Goal: Transaction & Acquisition: Subscribe to service/newsletter

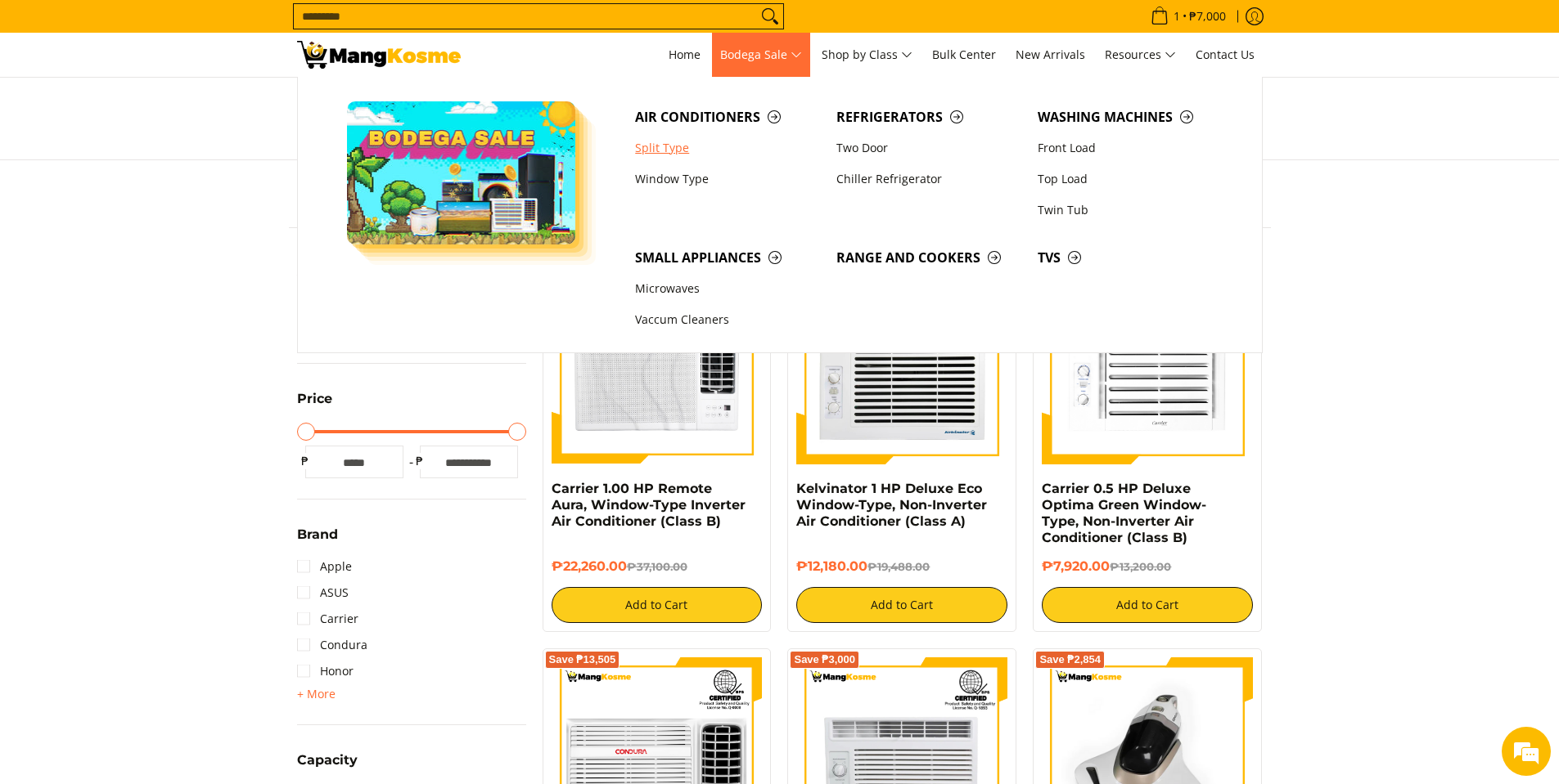
click at [660, 150] on link "Split Type" at bounding box center [727, 148] width 201 height 31
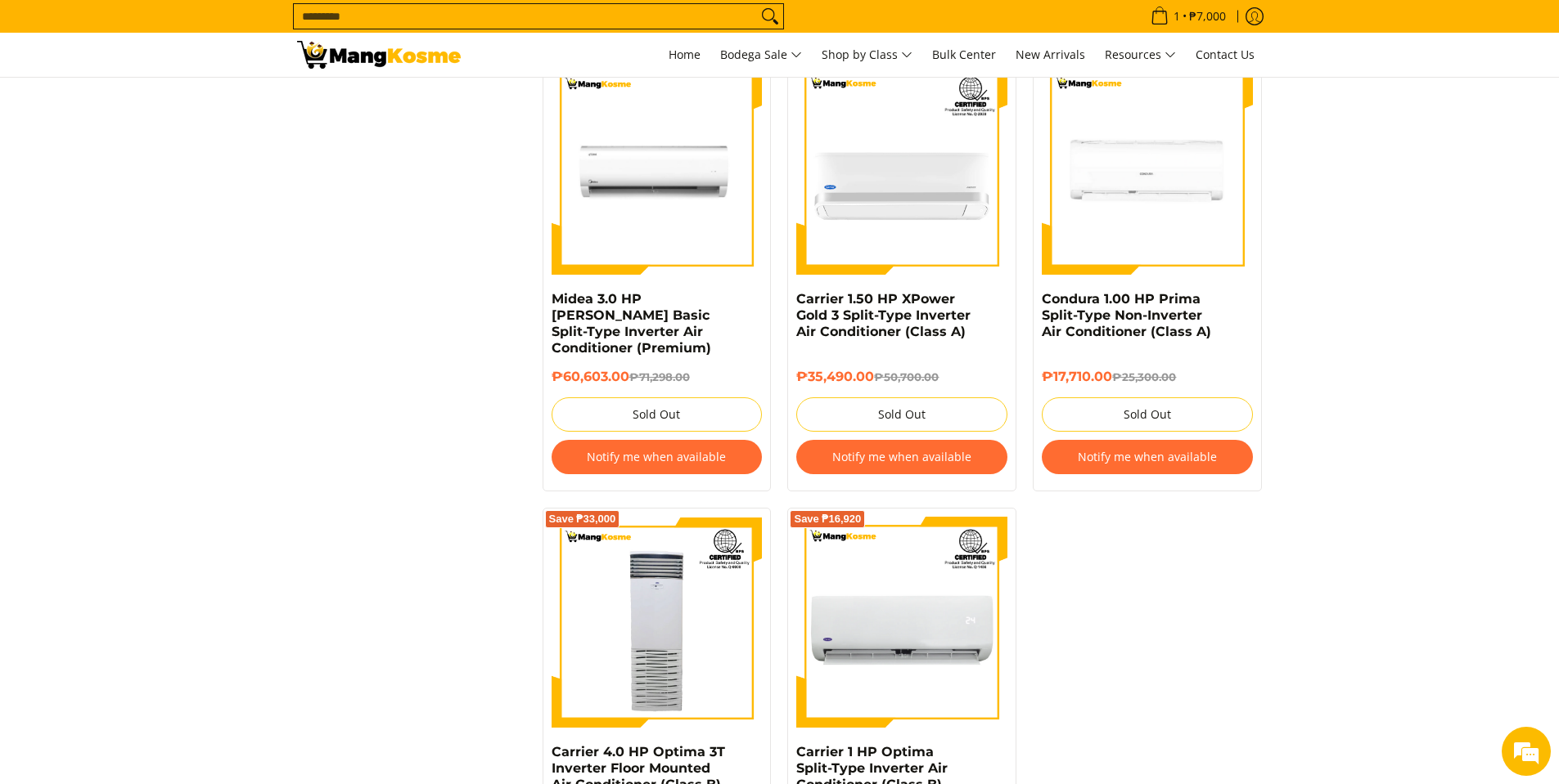
scroll to position [2781, 0]
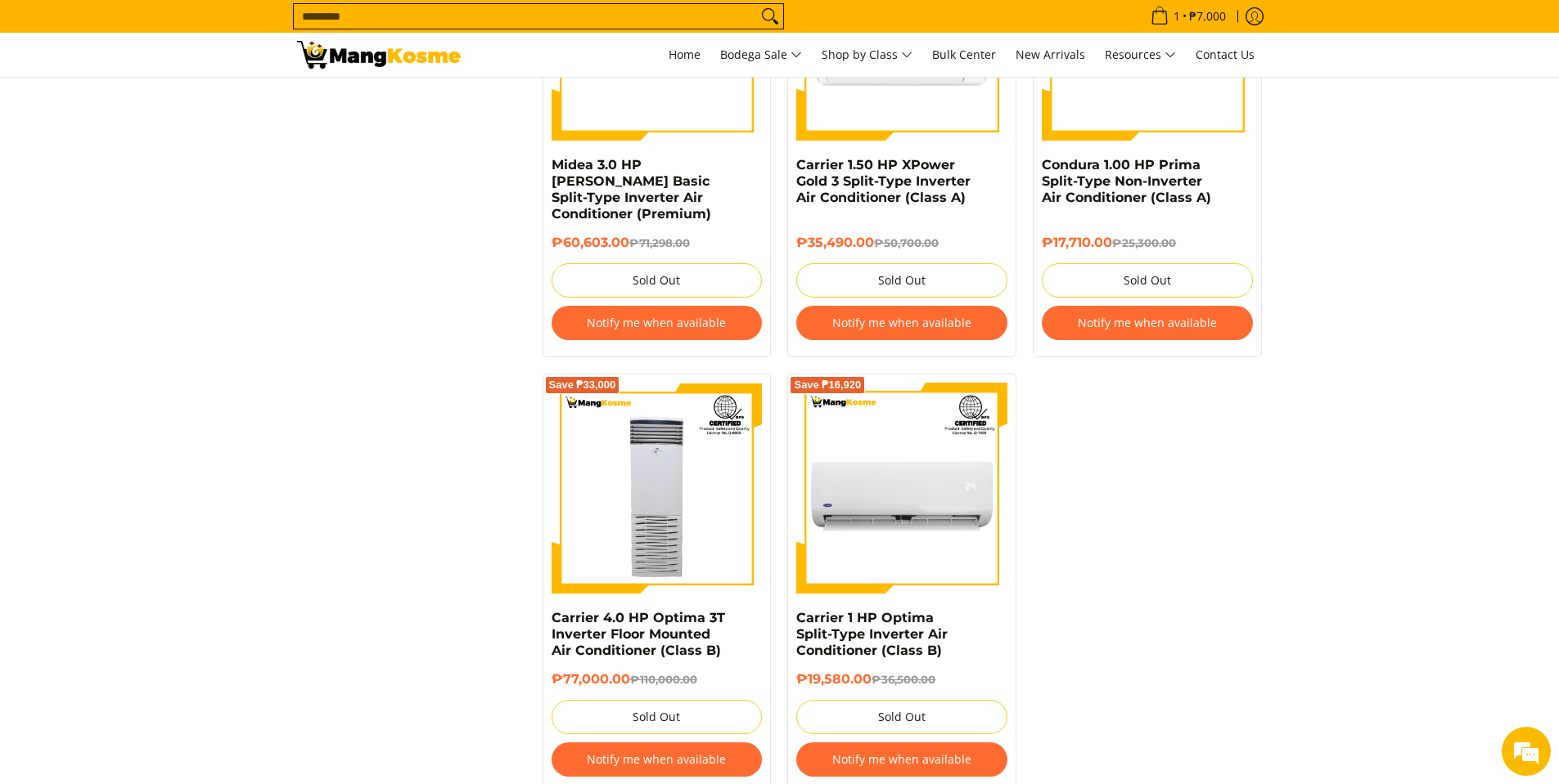
click at [895, 749] on button "Notify me when available" at bounding box center [901, 759] width 211 height 34
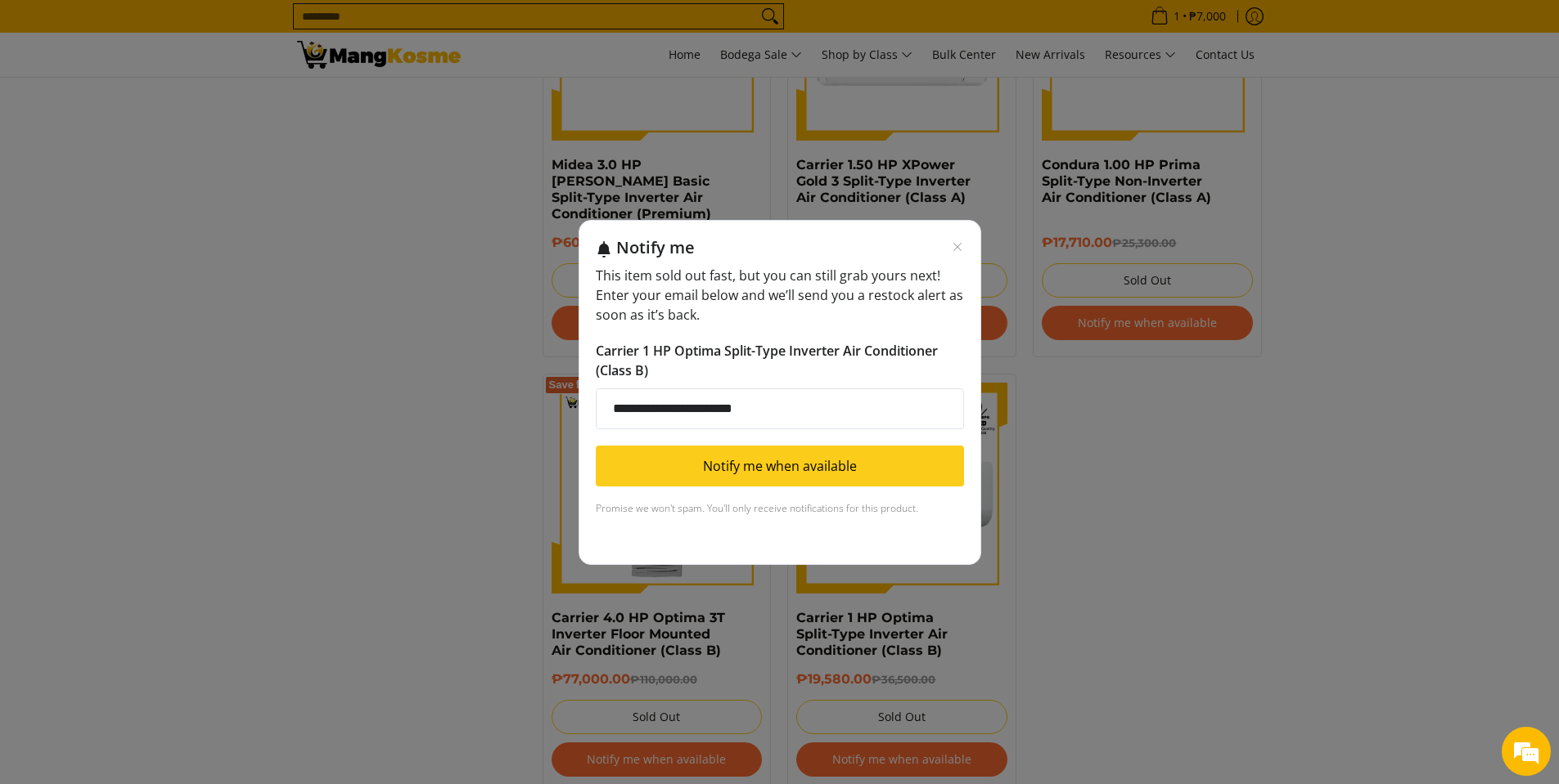
type input "**********"
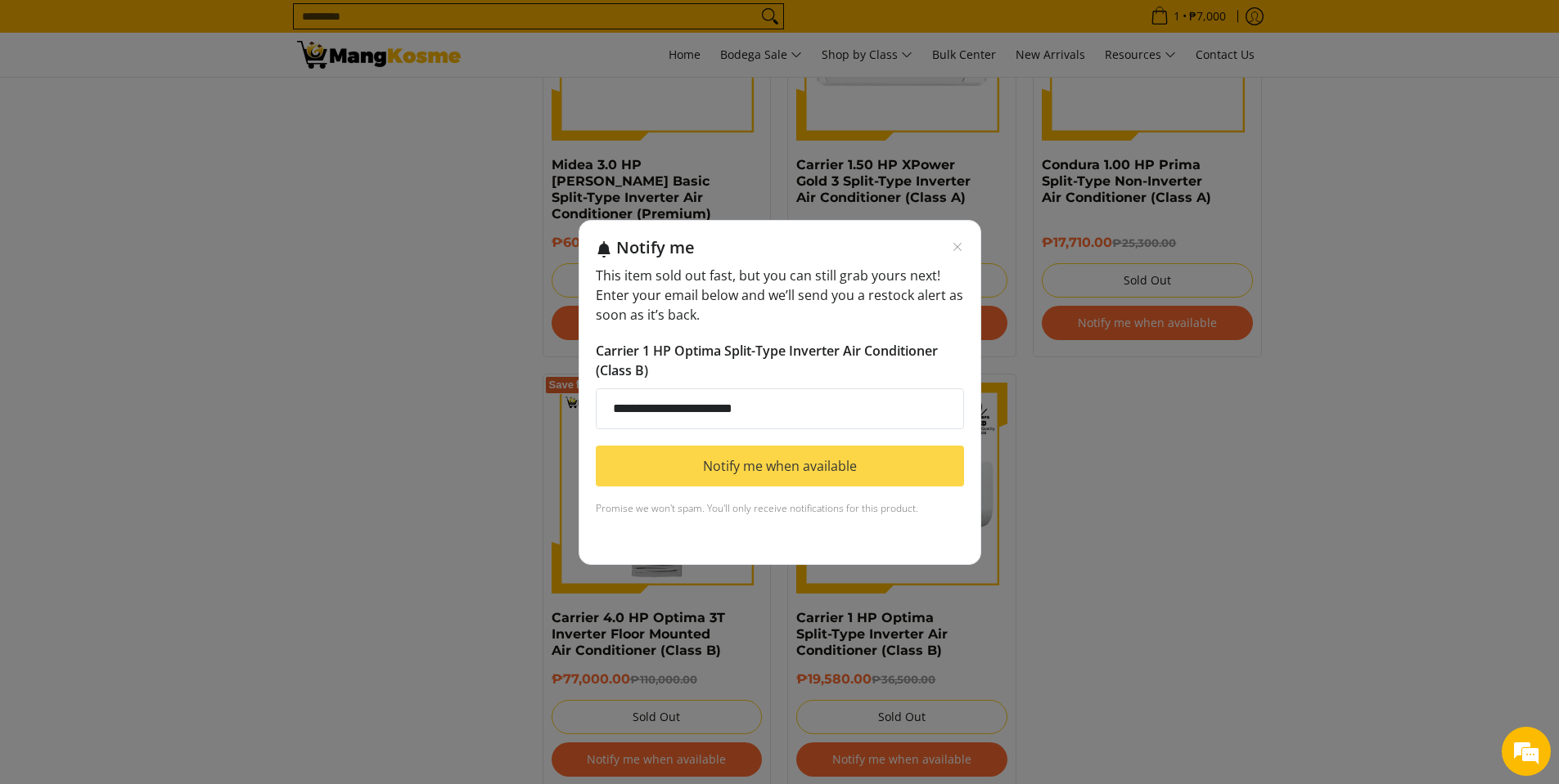
click at [845, 476] on button "Notify me when available" at bounding box center [780, 466] width 368 height 41
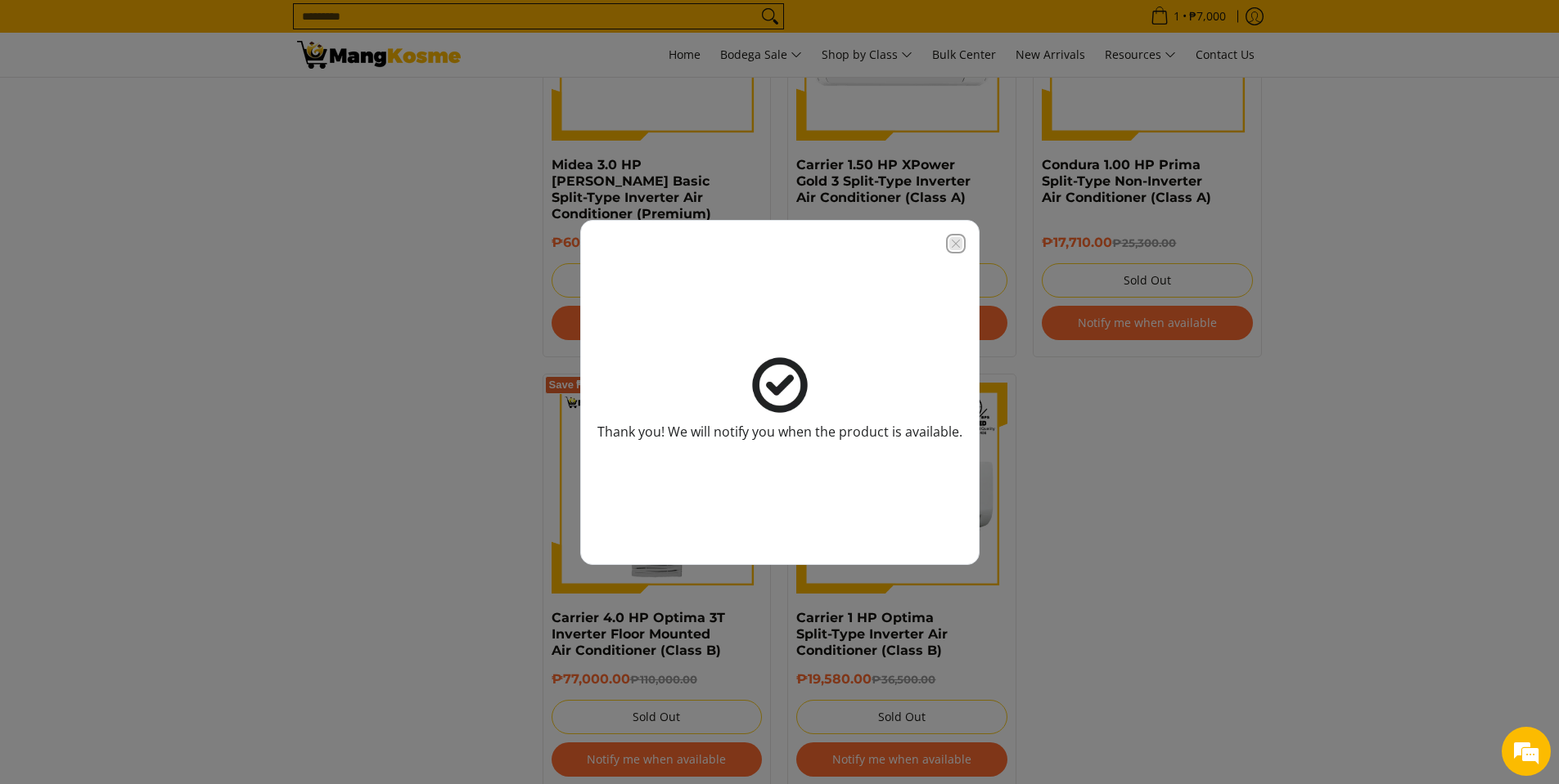
click at [956, 248] on icon "Close modal" at bounding box center [956, 244] width 13 height 13
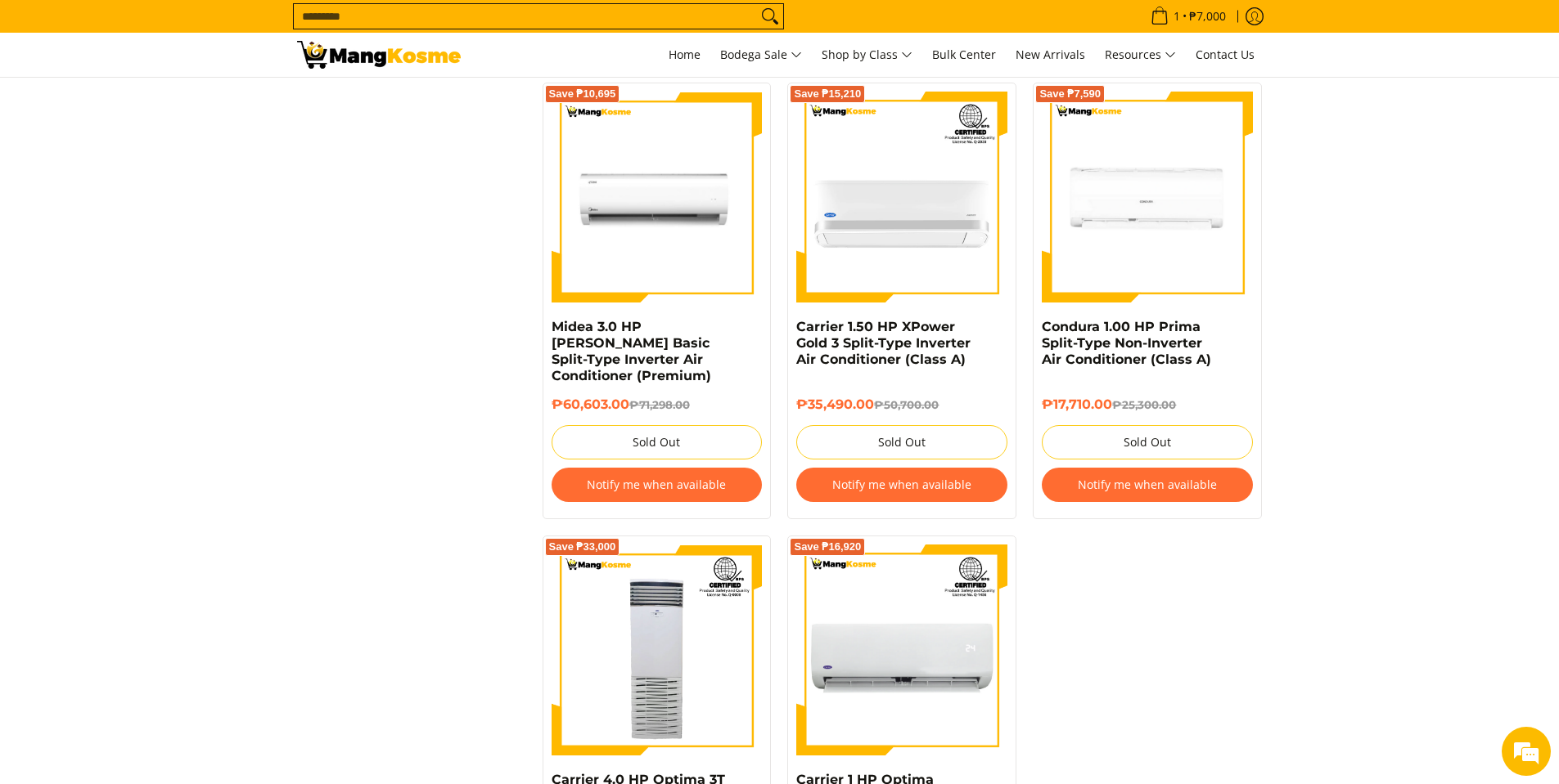
scroll to position [2617, 0]
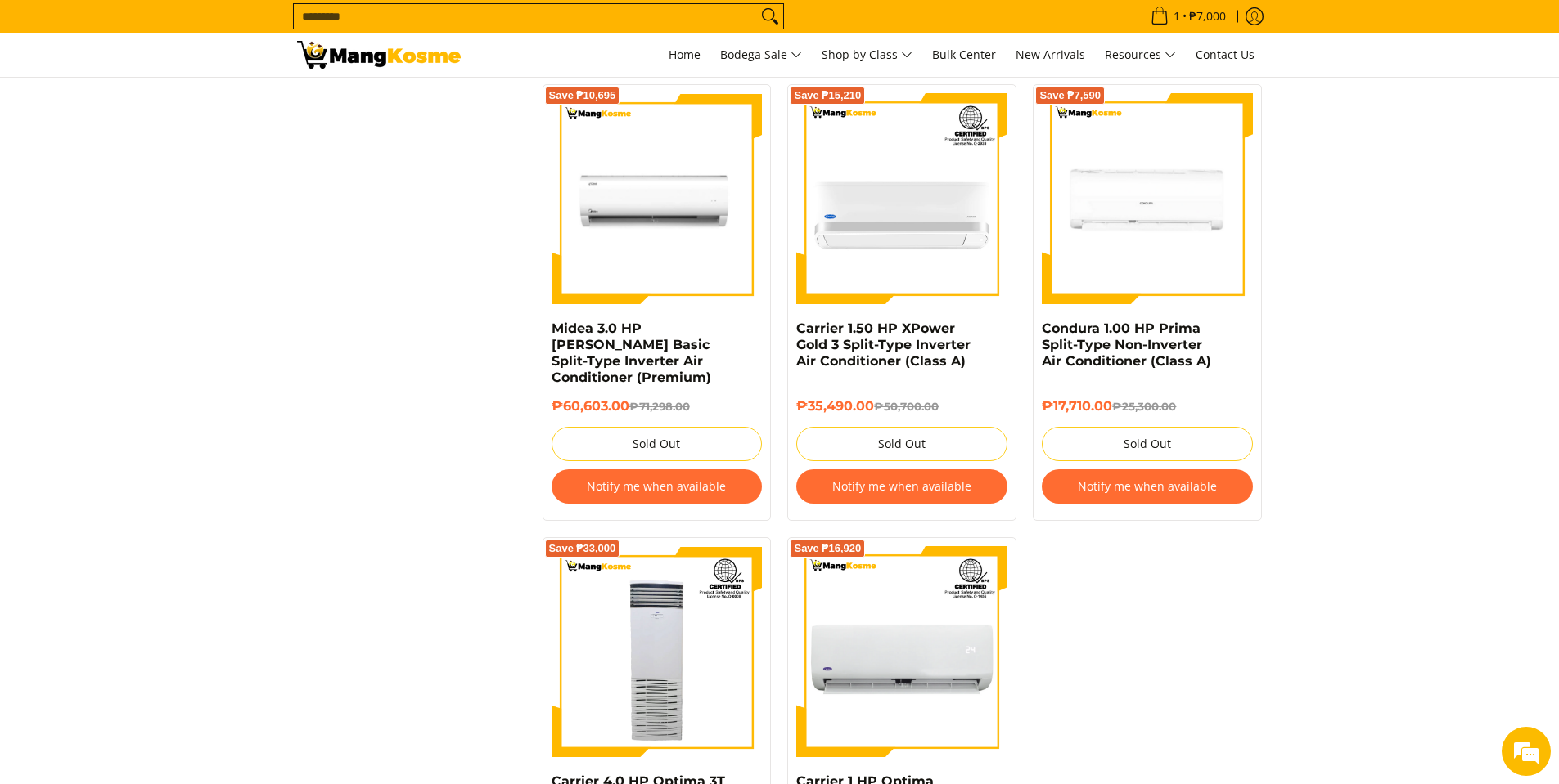
click at [1172, 470] on button "Notify me when available" at bounding box center [1146, 486] width 211 height 34
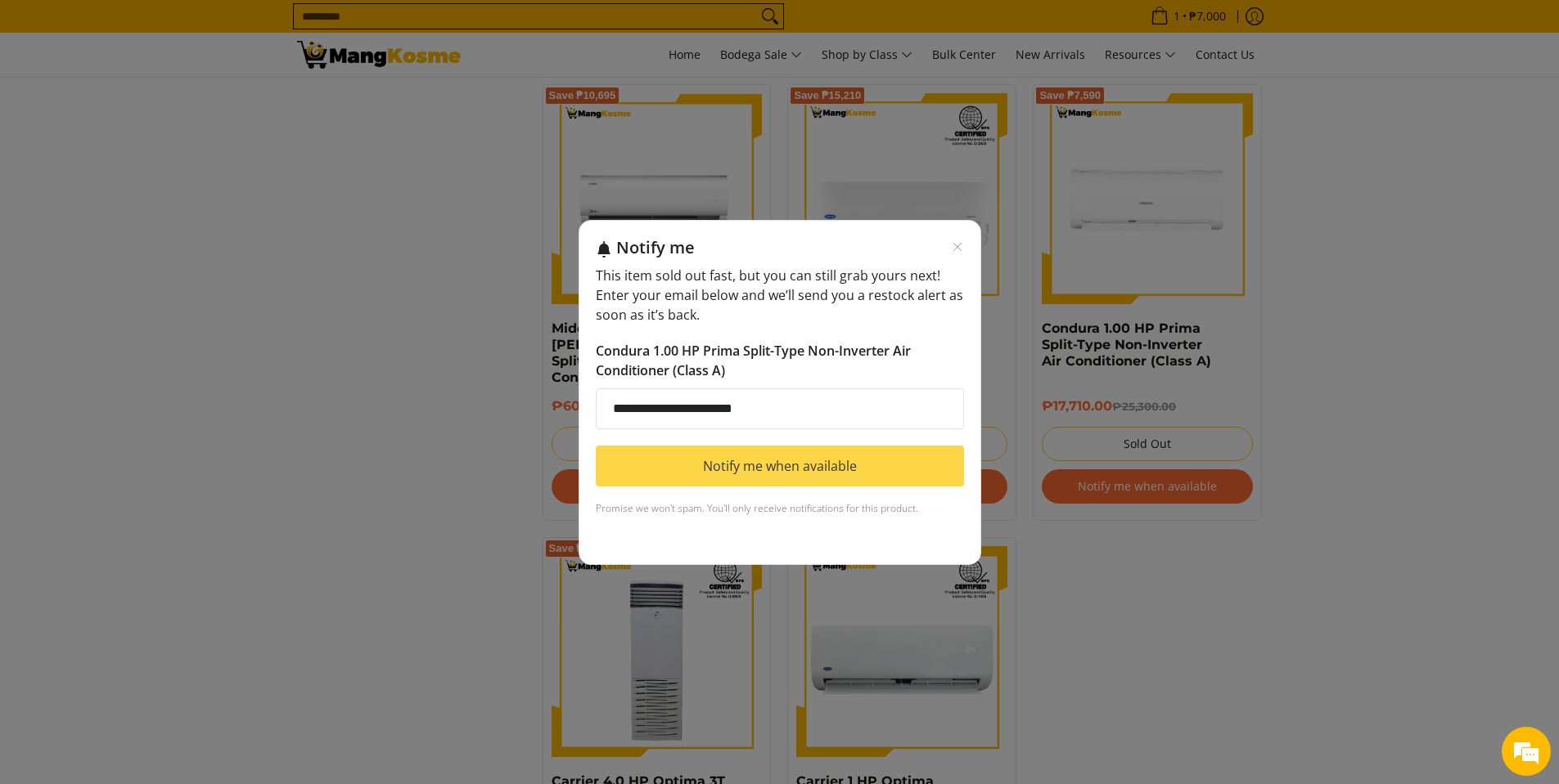
click at [833, 476] on button "Notify me when available" at bounding box center [780, 466] width 368 height 41
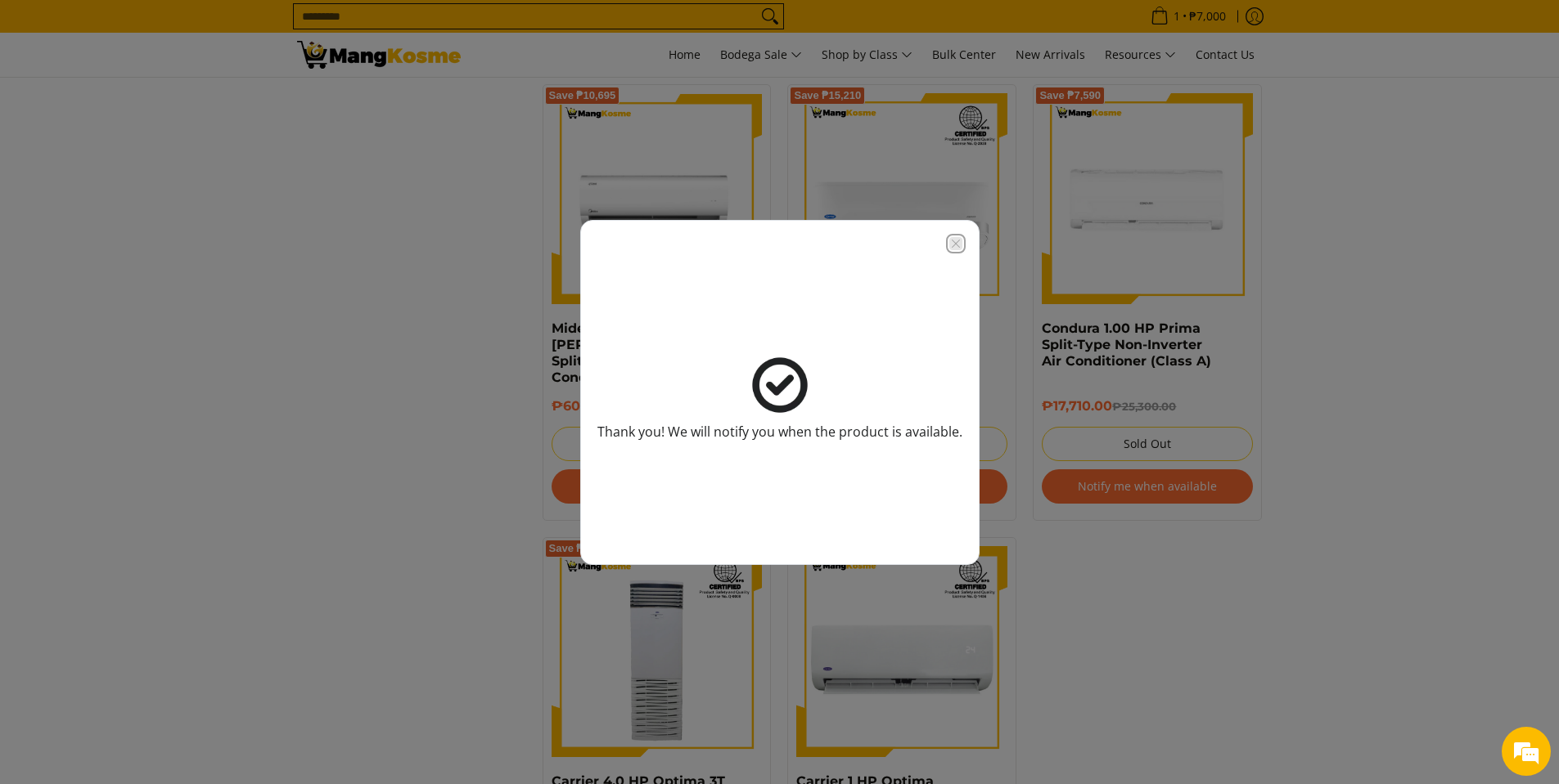
click at [953, 243] on icon "Close modal" at bounding box center [956, 244] width 13 height 13
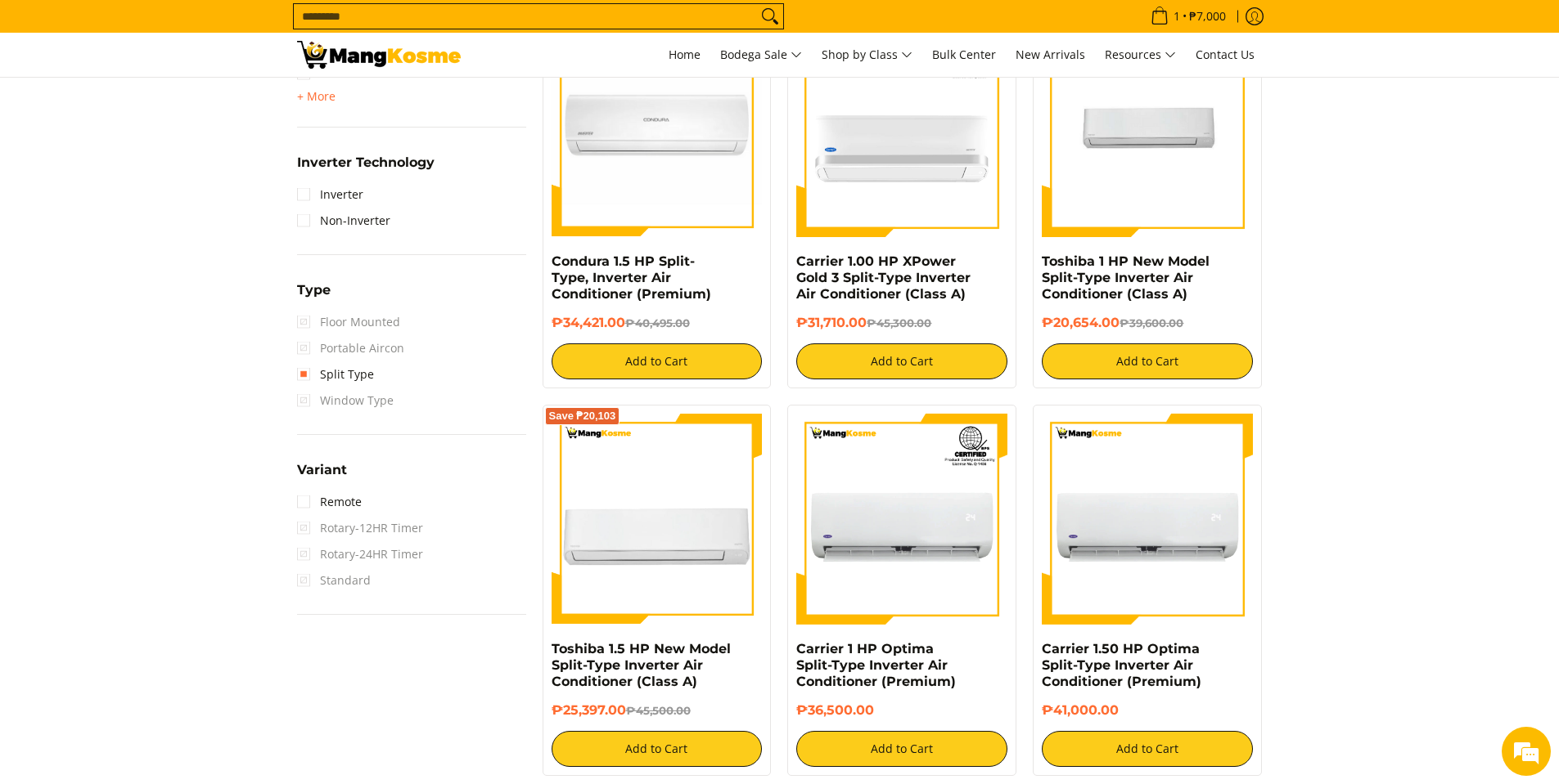
scroll to position [982, 0]
